Goal: Task Accomplishment & Management: Use online tool/utility

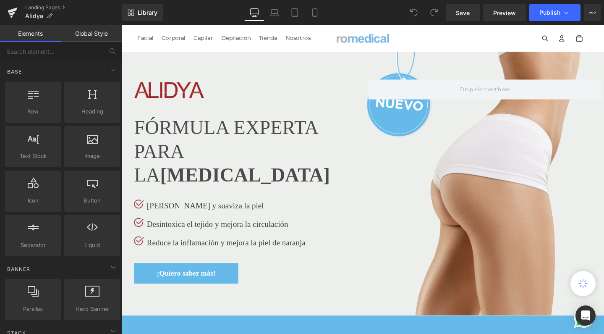
click at [362, 0] on div "Library Desktop Desktop Laptop Tablet Mobile Save Preview Publish Scheduled Vie…" at bounding box center [363, 12] width 482 height 25
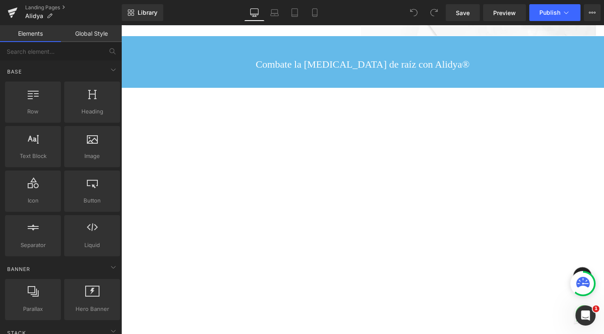
scroll to position [1048, 0]
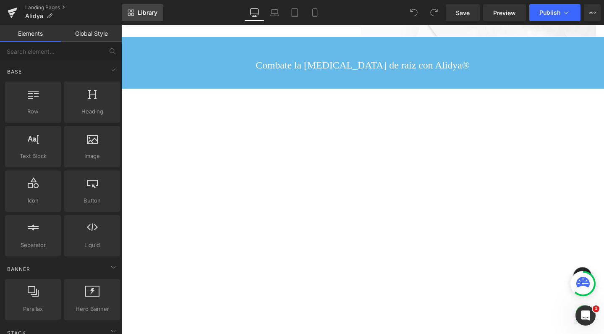
click at [157, 13] on span "Library" at bounding box center [148, 13] width 20 height 8
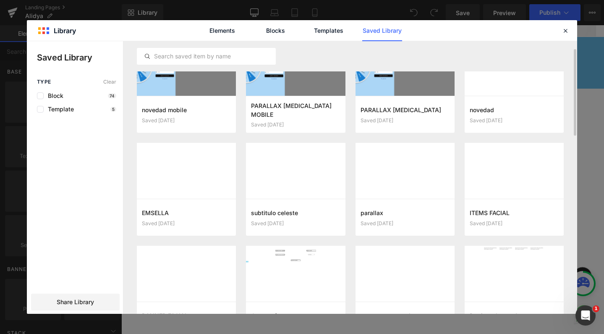
scroll to position [33, 0]
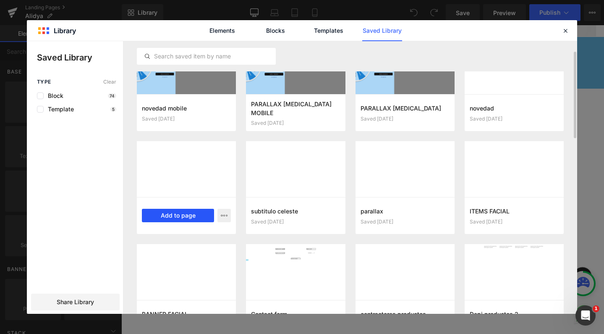
click at [170, 216] on button "Add to page" at bounding box center [178, 215] width 72 height 13
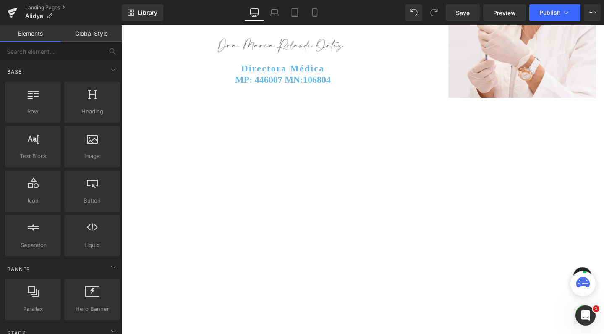
scroll to position [2552, 0]
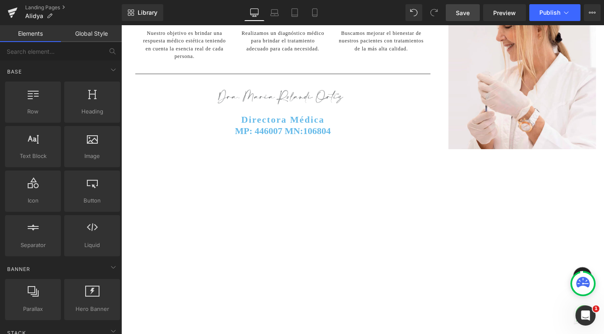
click at [471, 14] on link "Save" at bounding box center [463, 12] width 34 height 17
click at [42, 8] on link "Landing Pages" at bounding box center [73, 7] width 97 height 7
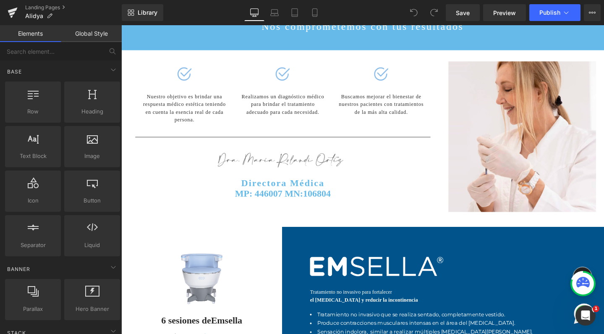
scroll to position [2525, 0]
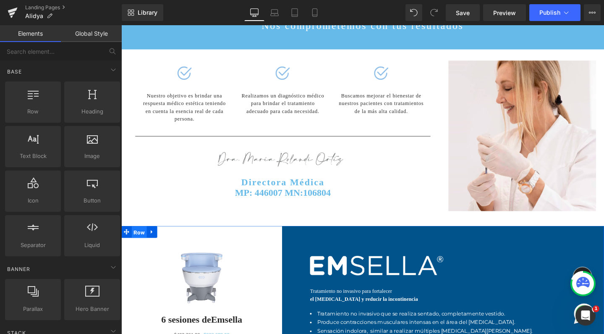
click at [142, 237] on span "Row" at bounding box center [140, 243] width 16 height 13
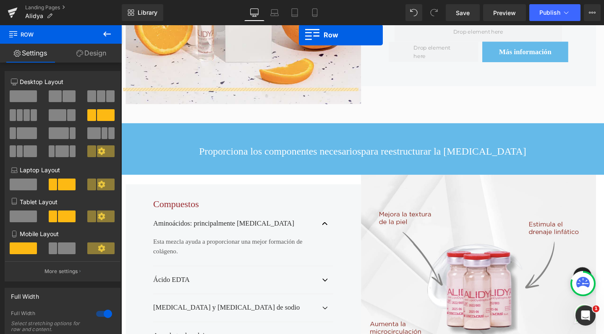
scroll to position [642, 0]
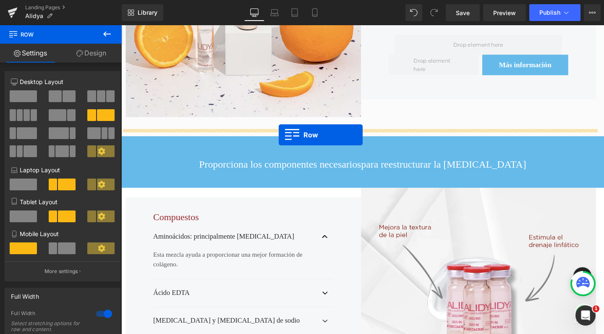
drag, startPoint x: 123, startPoint y: 193, endPoint x: 287, endPoint y: 141, distance: 171.8
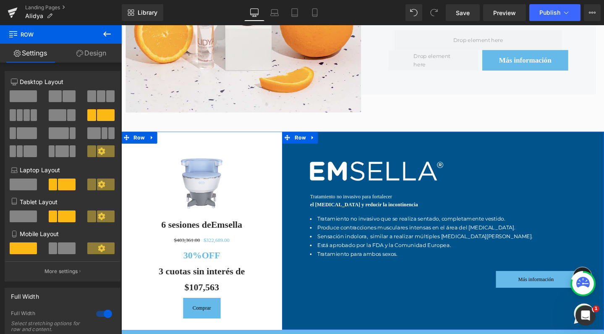
scroll to position [647, 0]
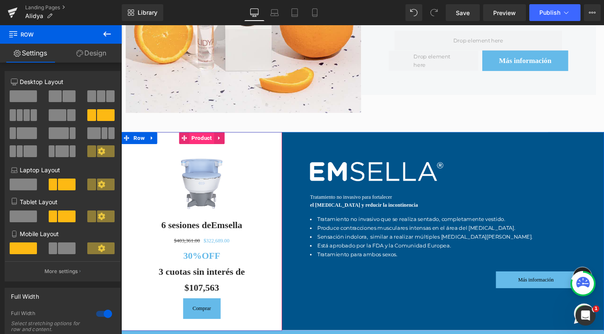
click at [207, 138] on span "Product" at bounding box center [206, 144] width 26 height 13
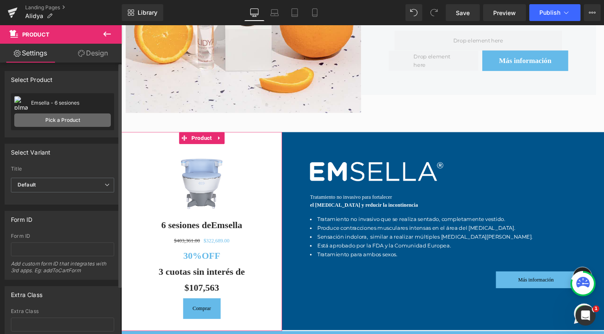
click at [76, 121] on link "Pick a Product" at bounding box center [62, 119] width 97 height 13
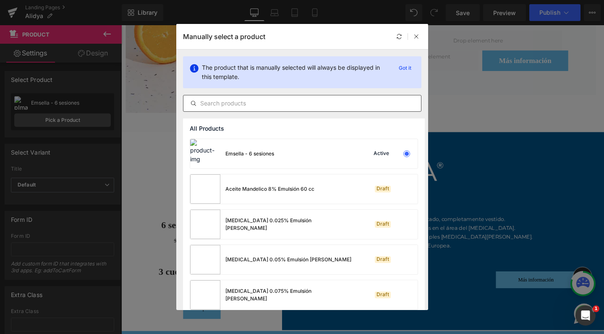
click at [264, 106] on input "text" at bounding box center [302, 103] width 238 height 10
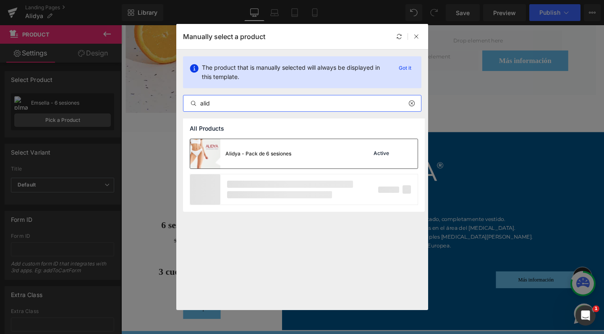
type input "alid"
click at [244, 146] on div "Alidya - Pack de 6 sesiones" at bounding box center [240, 153] width 101 height 29
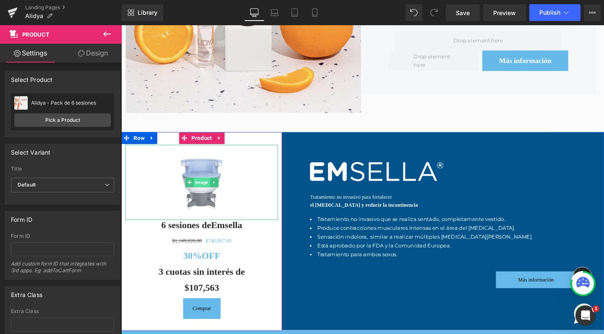
click at [204, 186] on span "Image" at bounding box center [205, 190] width 17 height 10
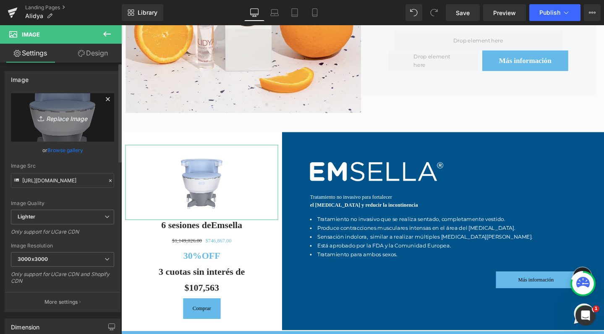
click at [57, 114] on icon "Replace Image" at bounding box center [62, 117] width 67 height 10
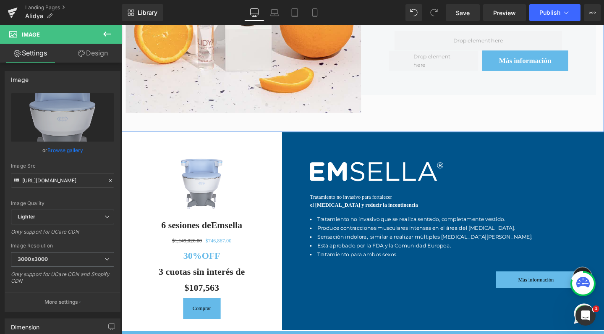
type input "C:\fakepath\alidyacelulitis.png"
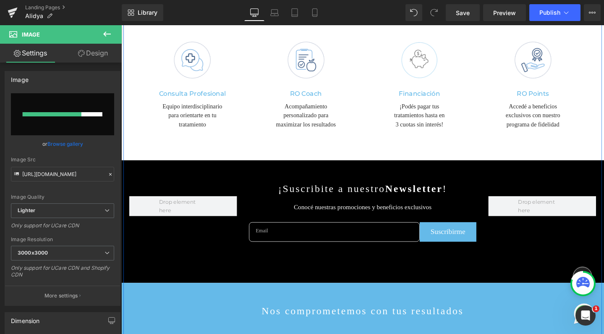
scroll to position [2422, 0]
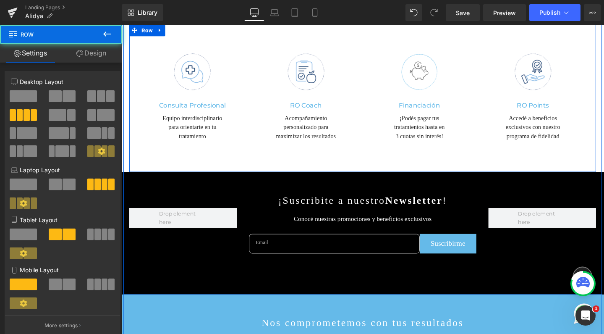
click at [172, 96] on div "Image Consulta Profesional Heading Equipo interdisciplinario para orientarte en…" at bounding box center [375, 102] width 491 height 156
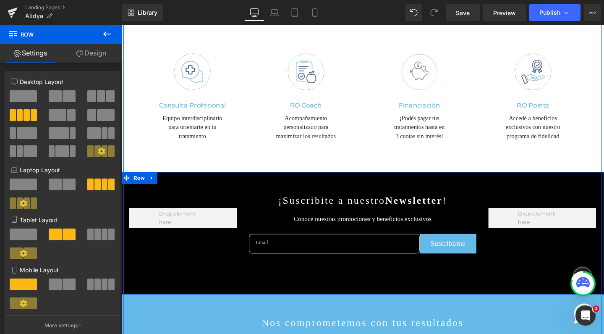
click at [151, 183] on icon at bounding box center [154, 186] width 6 height 6
click at [173, 183] on icon at bounding box center [175, 186] width 6 height 6
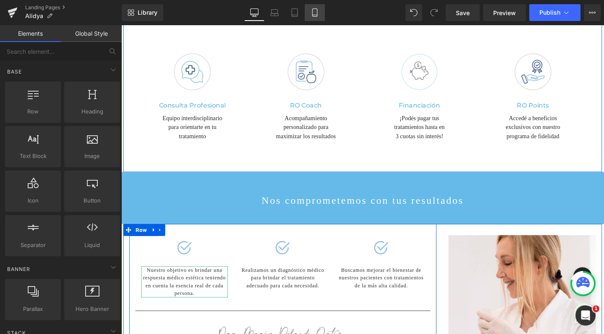
click at [313, 13] on icon at bounding box center [315, 12] width 8 height 8
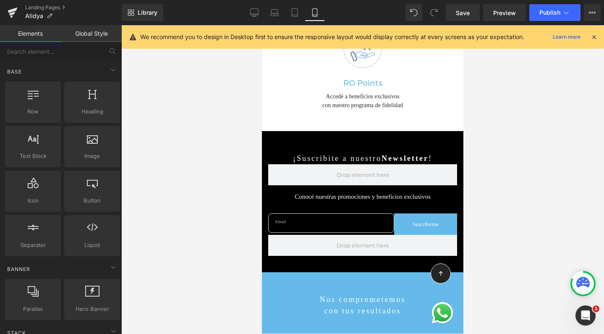
scroll to position [3001, 0]
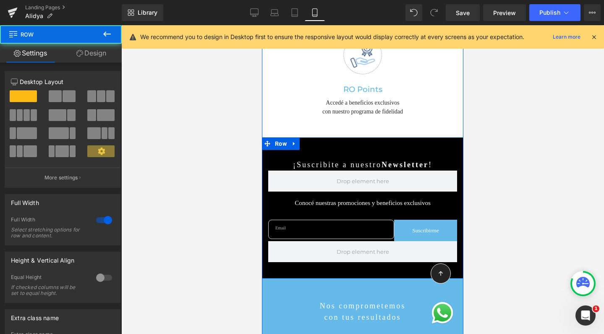
click at [312, 137] on div "¡Suscribite a nuestro Newsletter ! Text Block Conocé nuestras promociones y ben…" at bounding box center [362, 207] width 201 height 141
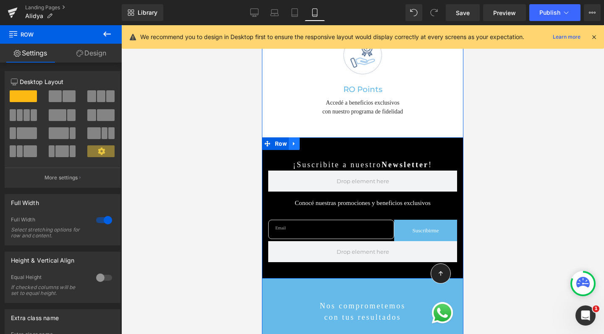
click at [291, 141] on icon at bounding box center [294, 144] width 6 height 6
click at [313, 141] on icon at bounding box center [316, 144] width 6 height 6
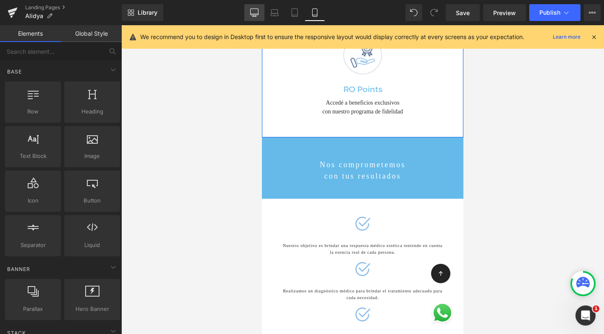
click at [255, 10] on icon at bounding box center [254, 12] width 8 height 8
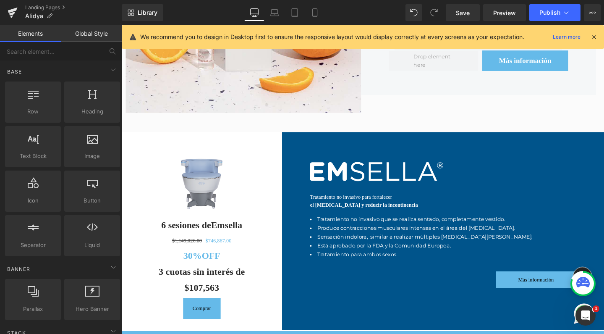
scroll to position [655, 0]
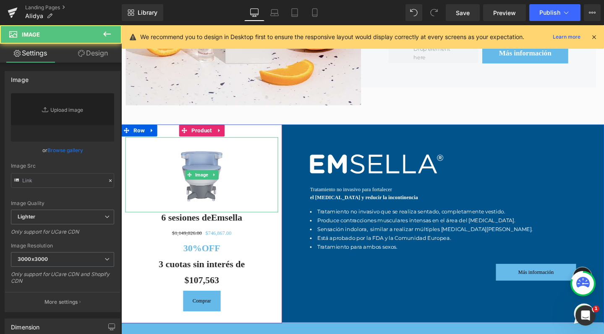
click at [204, 149] on img at bounding box center [206, 182] width 64 height 79
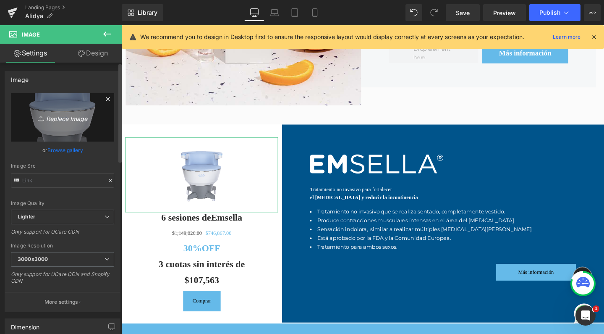
click at [67, 125] on link "Replace Image" at bounding box center [62, 117] width 103 height 48
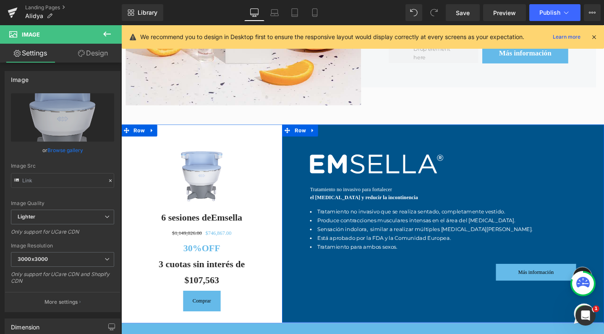
type input "C:\fakepath\alidyacelulitis.png"
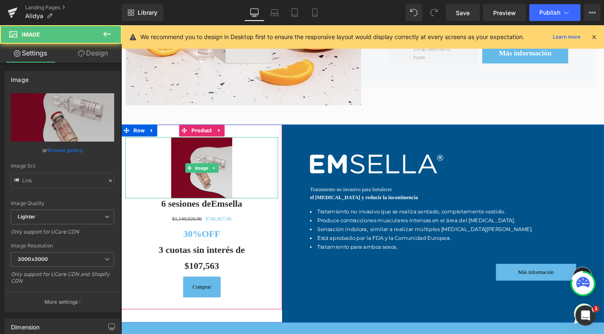
click at [208, 145] on img at bounding box center [206, 175] width 64 height 64
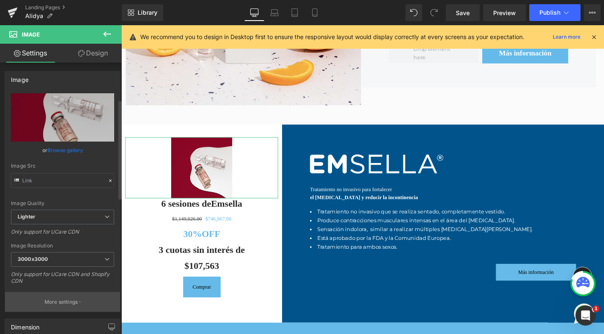
scroll to position [102, 0]
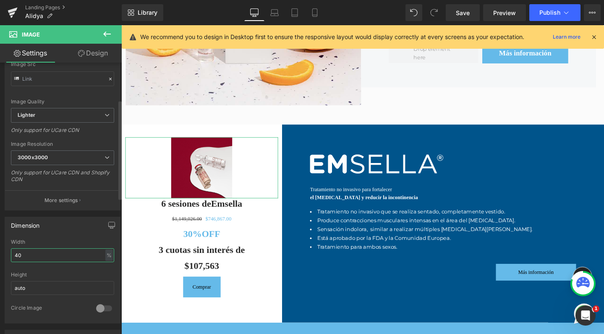
click at [91, 257] on input "40" at bounding box center [62, 255] width 103 height 14
type input "70"
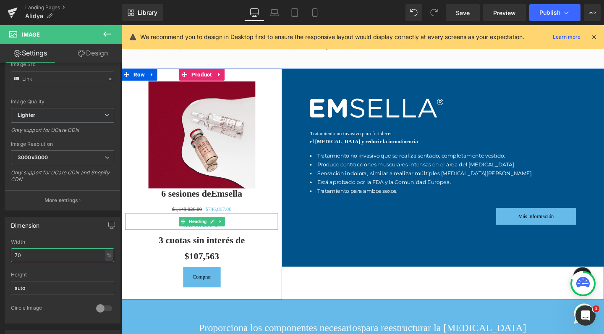
scroll to position [720, 0]
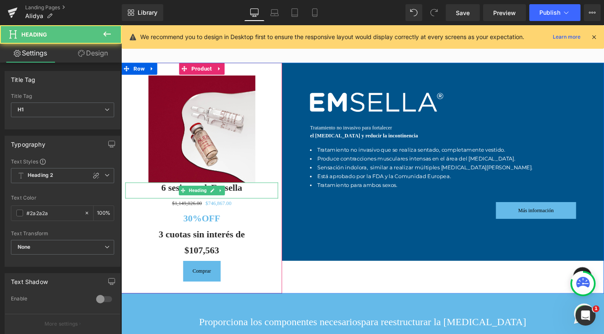
click at [226, 193] on strong "Emsella" at bounding box center [232, 196] width 33 height 11
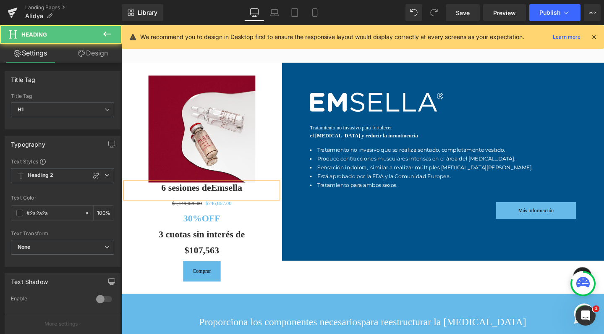
click at [248, 191] on strong "Emsella" at bounding box center [232, 196] width 33 height 11
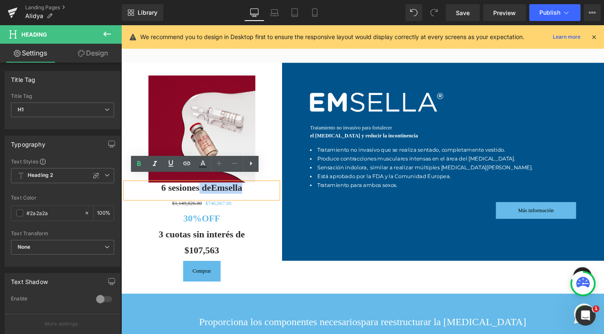
drag, startPoint x: 250, startPoint y: 188, endPoint x: 198, endPoint y: 187, distance: 51.2
click at [198, 191] on h1 "6 sesiones de Emsella" at bounding box center [205, 197] width 161 height 12
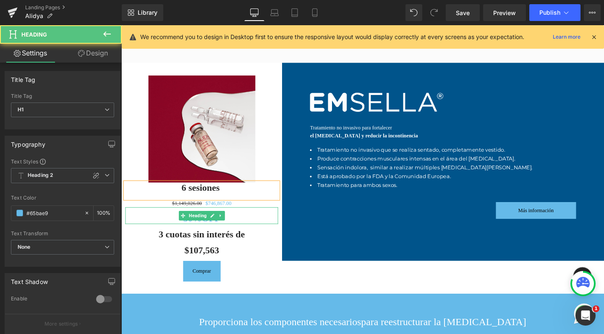
click at [233, 222] on h1 "30%OFF" at bounding box center [205, 228] width 161 height 12
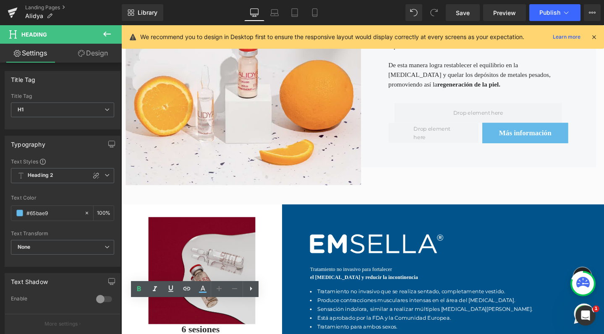
scroll to position [634, 0]
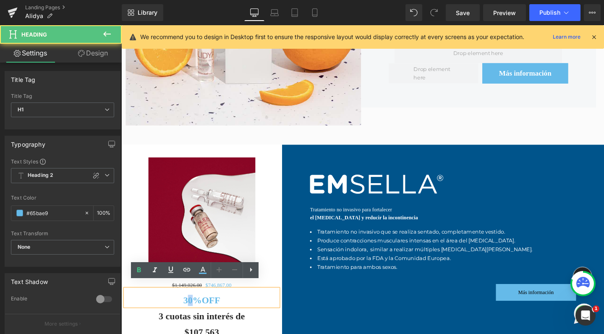
click at [188, 308] on strong "30%OFF" at bounding box center [205, 313] width 39 height 11
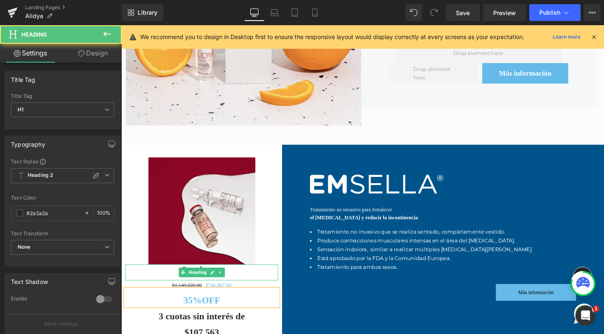
click at [242, 274] on div "Image 6 sesiones Heading $1,149,026.00 $746,867.00 (P) Price 35%OFF Heading 3 c…" at bounding box center [205, 272] width 161 height 217
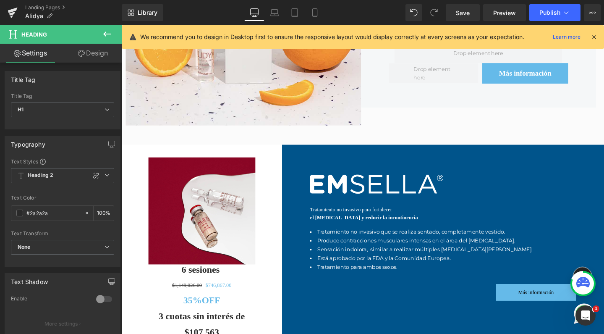
scroll to position [687, 0]
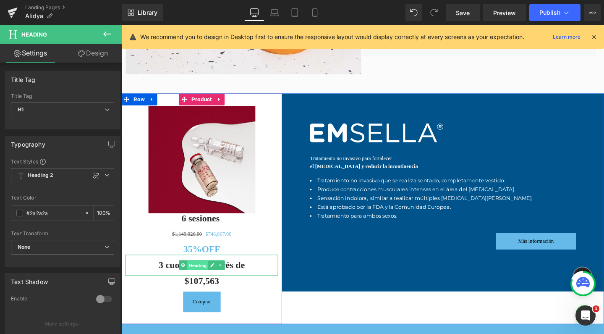
click at [201, 273] on span "Heading" at bounding box center [202, 278] width 22 height 10
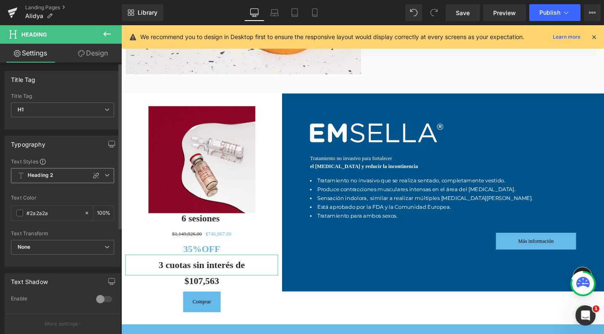
click at [106, 175] on icon at bounding box center [106, 174] width 5 height 5
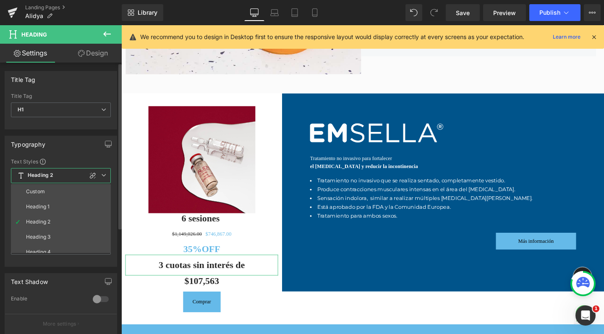
scroll to position [0, 0]
click at [91, 109] on span "H1" at bounding box center [61, 109] width 100 height 15
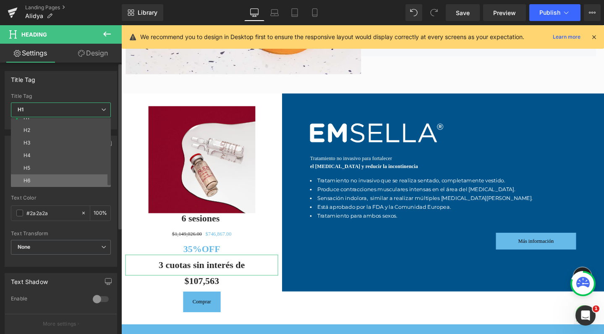
scroll to position [7, 0]
click at [54, 178] on li "H6" at bounding box center [63, 180] width 104 height 13
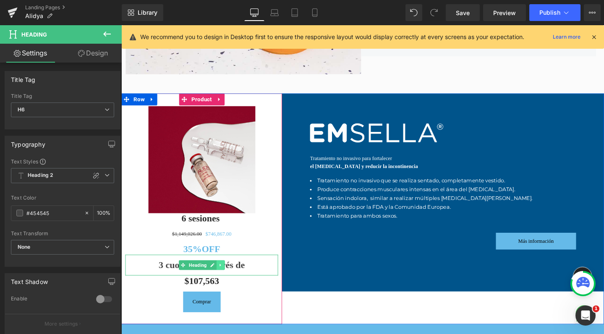
click at [223, 275] on icon at bounding box center [225, 277] width 5 height 5
click at [230, 272] on link at bounding box center [230, 277] width 9 height 10
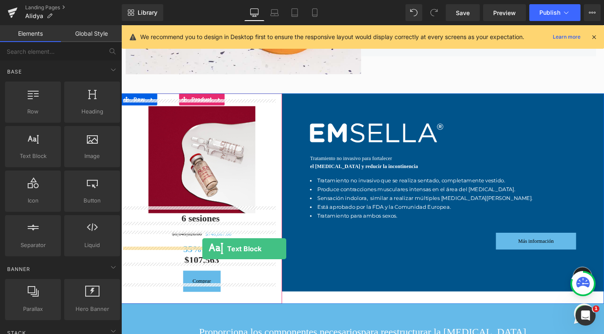
drag, startPoint x: 138, startPoint y: 167, endPoint x: 206, endPoint y: 260, distance: 115.0
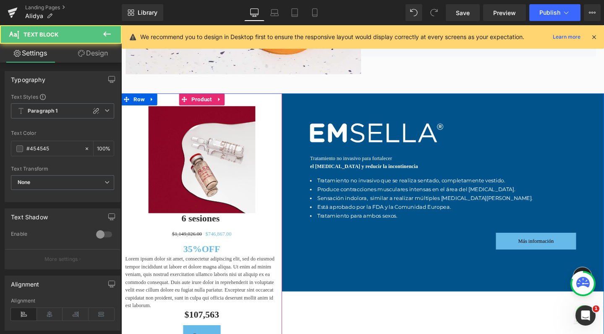
click at [200, 295] on p "Lorem ipsum dolor sit amet, consectetur adipiscing elit, sed do eiusmod tempor …" at bounding box center [205, 294] width 161 height 57
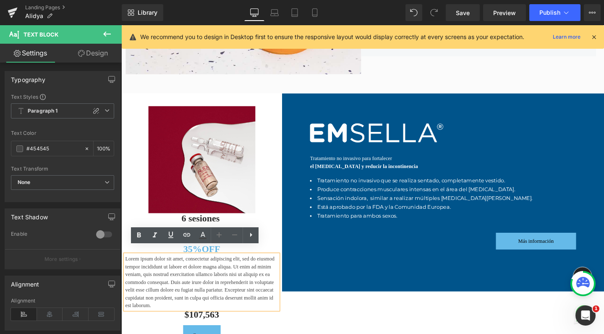
click at [270, 308] on p "Lorem ipsum dolor sit amet, consectetur adipiscing elit, sed do eiusmod tempor …" at bounding box center [205, 294] width 161 height 57
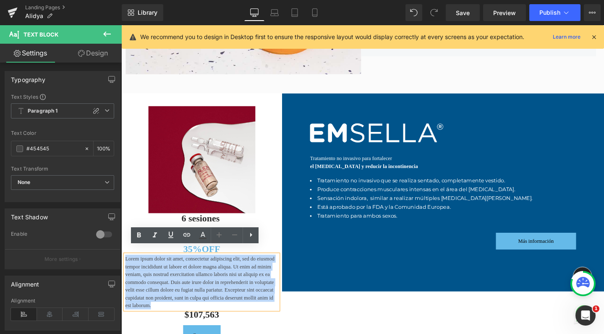
drag, startPoint x: 276, startPoint y: 311, endPoint x: 98, endPoint y: 254, distance: 187.2
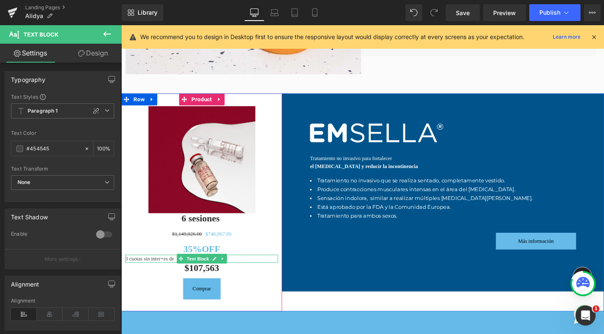
click at [166, 266] on p "3 cuotas sin inter+es de" at bounding box center [205, 270] width 161 height 8
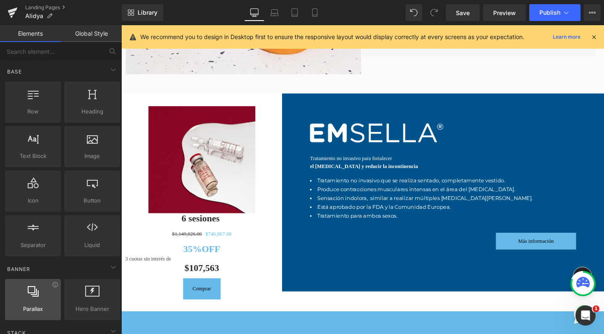
click at [48, 312] on span "Parallax" at bounding box center [33, 308] width 51 height 9
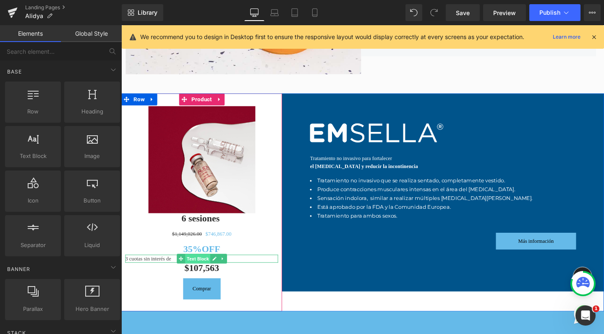
click at [191, 266] on span "Text Block" at bounding box center [201, 271] width 26 height 10
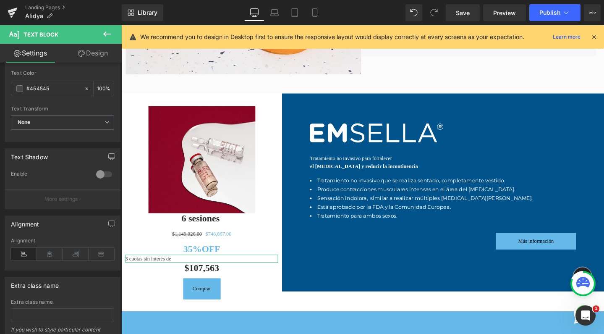
scroll to position [59, 0]
click at [48, 256] on icon at bounding box center [50, 254] width 26 height 13
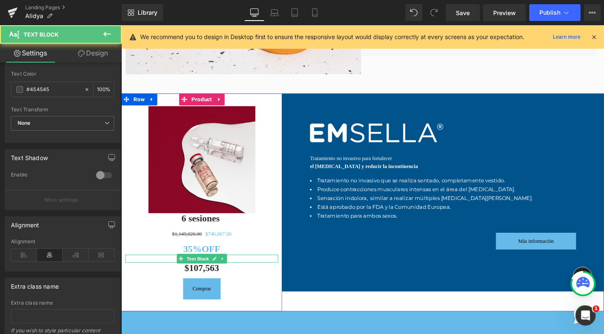
click at [163, 266] on p "3 cuotas sin interés de" at bounding box center [205, 270] width 161 height 8
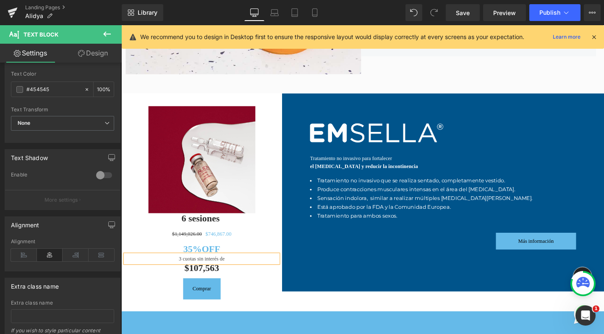
click at [303, 299] on div "Rendering Content" at bounding box center [302, 300] width 52 height 9
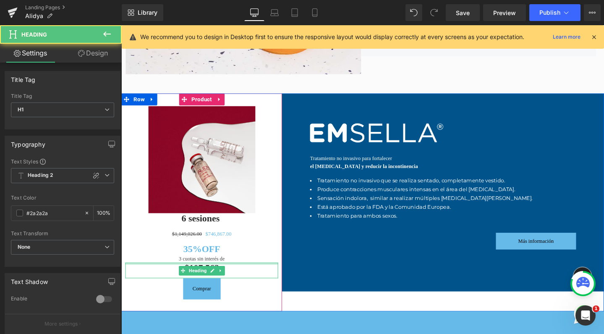
click at [216, 275] on div at bounding box center [205, 276] width 161 height 2
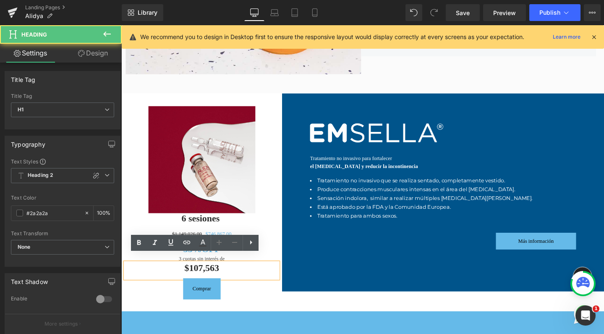
click at [181, 275] on h1 "$107,563" at bounding box center [205, 281] width 161 height 12
drag, startPoint x: 185, startPoint y: 271, endPoint x: 201, endPoint y: 271, distance: 15.9
click at [201, 275] on h1 "$107,563" at bounding box center [205, 281] width 161 height 12
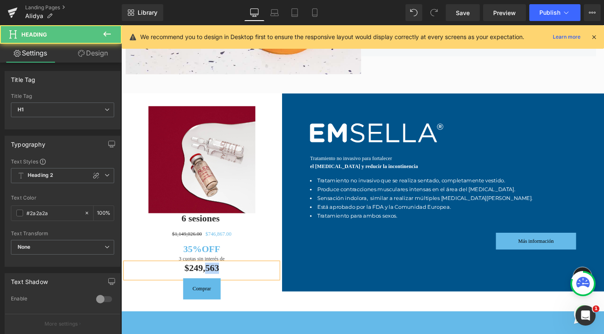
drag, startPoint x: 228, startPoint y: 269, endPoint x: 206, endPoint y: 269, distance: 21.8
click at [206, 275] on h1 "$249,563" at bounding box center [205, 281] width 161 height 12
click at [172, 223] on h1 "6 sesiones" at bounding box center [205, 229] width 161 height 12
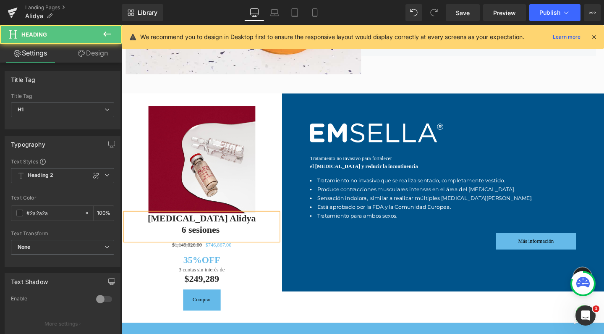
click at [218, 223] on span "[MEDICAL_DATA] Alidya" at bounding box center [206, 228] width 114 height 11
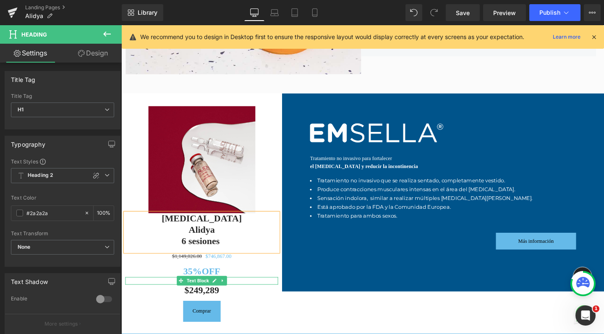
click at [231, 290] on p "3 cuotas sin interés de" at bounding box center [205, 294] width 161 height 8
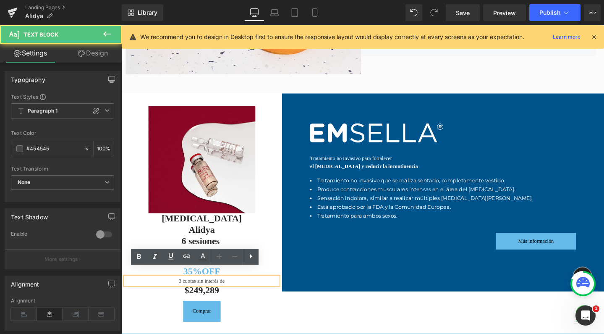
click at [172, 290] on p "3 cuotas sin interés de" at bounding box center [205, 294] width 161 height 8
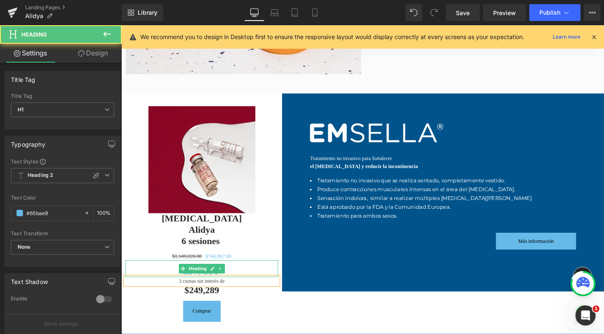
click at [232, 278] on h1 "35%OFF" at bounding box center [205, 284] width 161 height 12
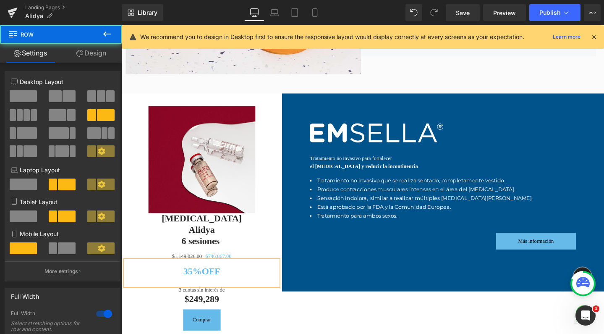
click at [346, 305] on div "Image [MEDICAL_DATA] Alidya 6 sesiones Heading $1,149,026.00 $746,867.00 (P) Pr…" at bounding box center [375, 228] width 508 height 262
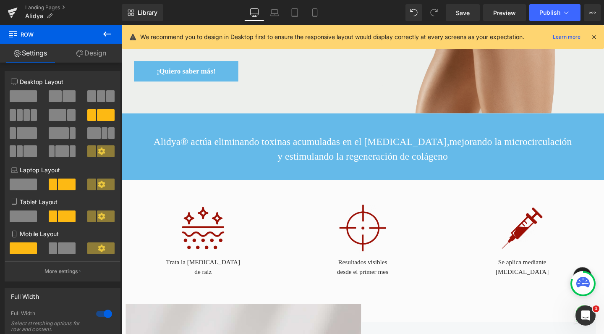
scroll to position [204, 0]
